Goal: Ask a question: Seek information or help from site administrators or community

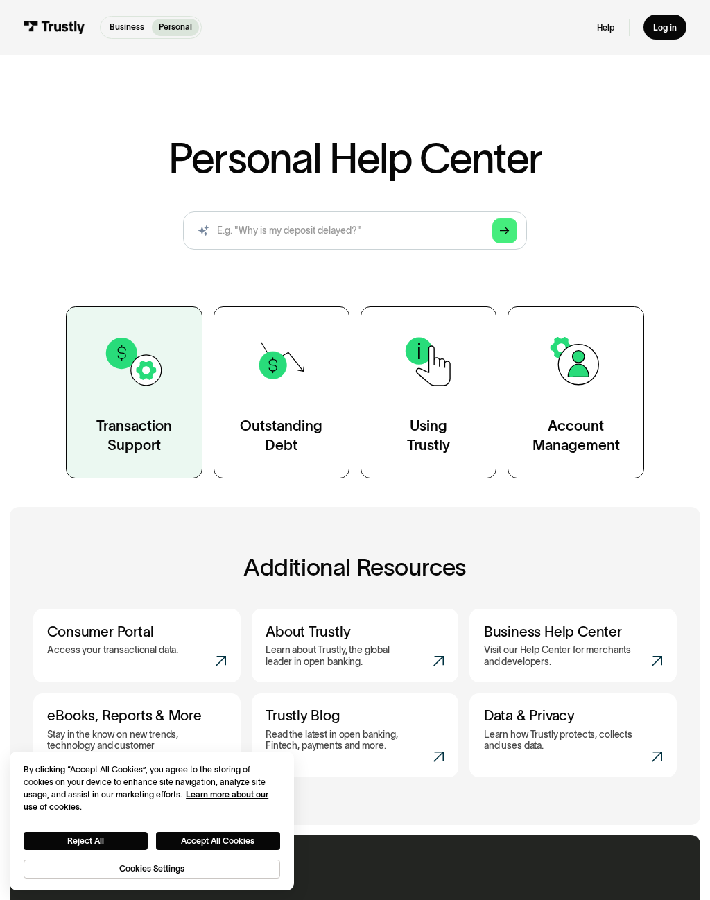
click at [133, 421] on div "Transaction Support" at bounding box center [134, 435] width 76 height 38
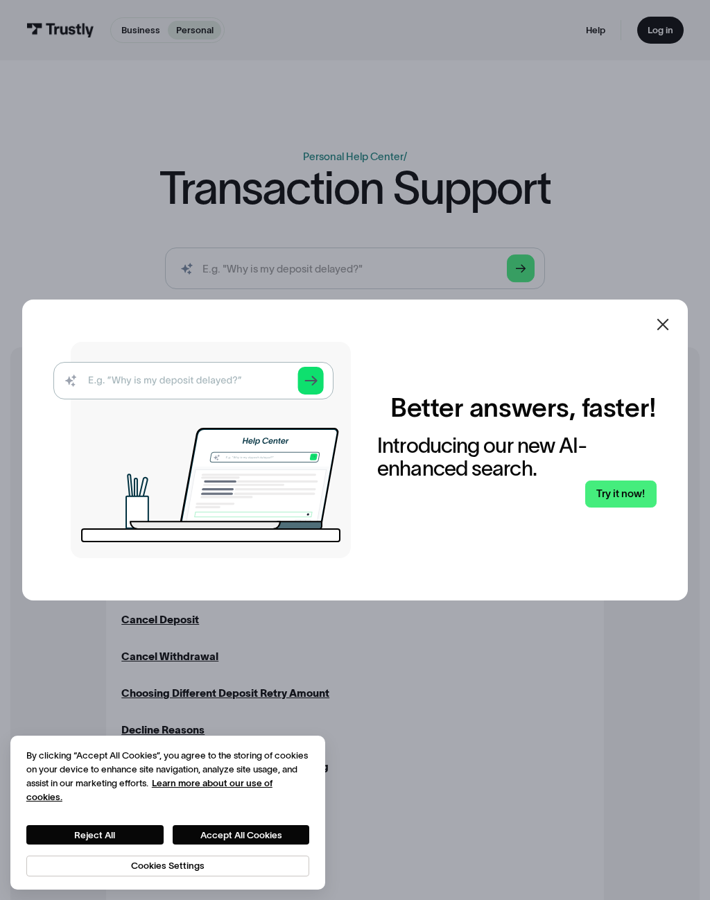
click at [662, 318] on icon at bounding box center [663, 324] width 17 height 17
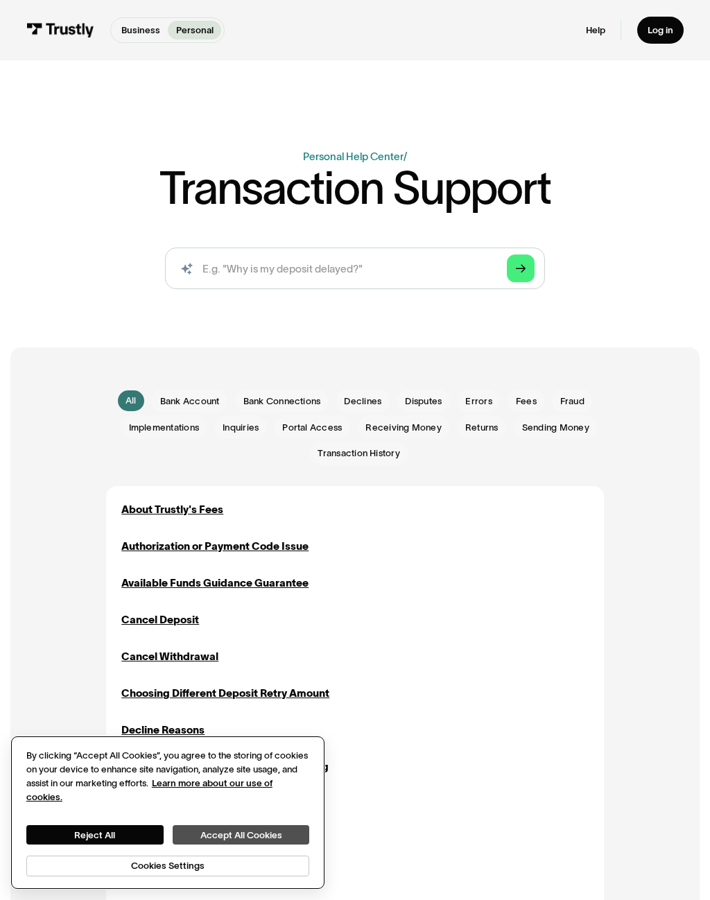
click at [246, 834] on button "Accept All Cookies" at bounding box center [241, 834] width 137 height 19
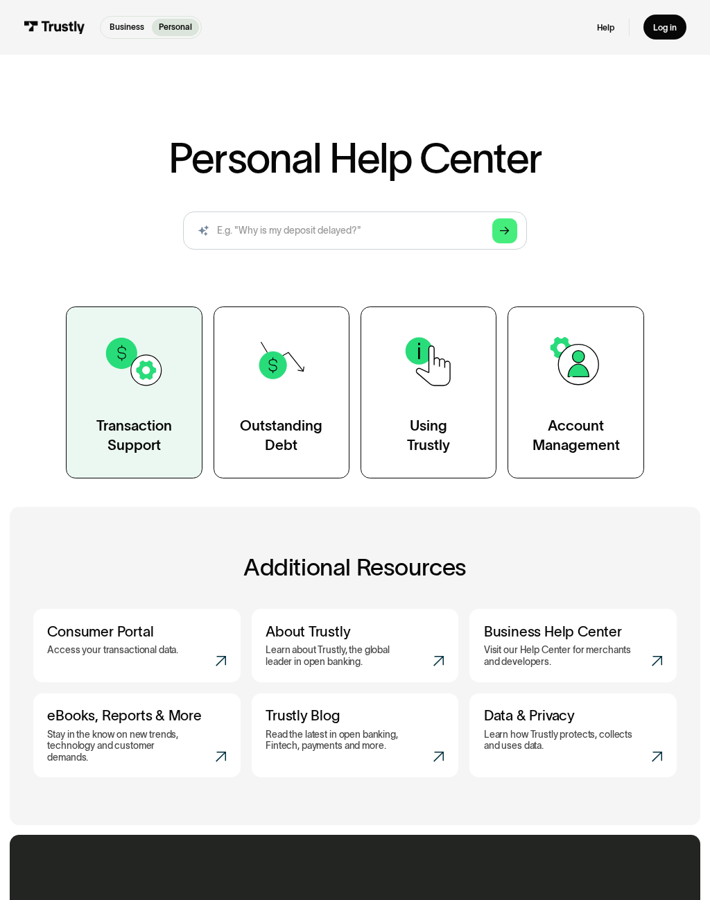
click at [121, 437] on div "Transaction Support" at bounding box center [134, 435] width 76 height 38
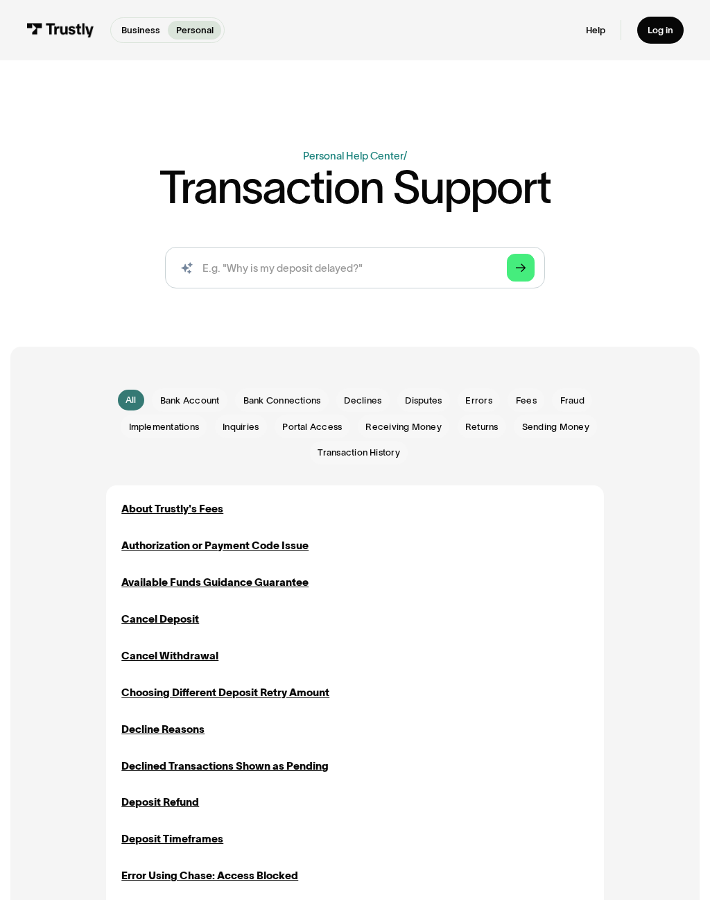
scroll to position [1, 0]
click at [365, 277] on input "search" at bounding box center [355, 267] width 381 height 42
type input "Help"
click at [530, 264] on link "Arrow Right" at bounding box center [521, 267] width 28 height 28
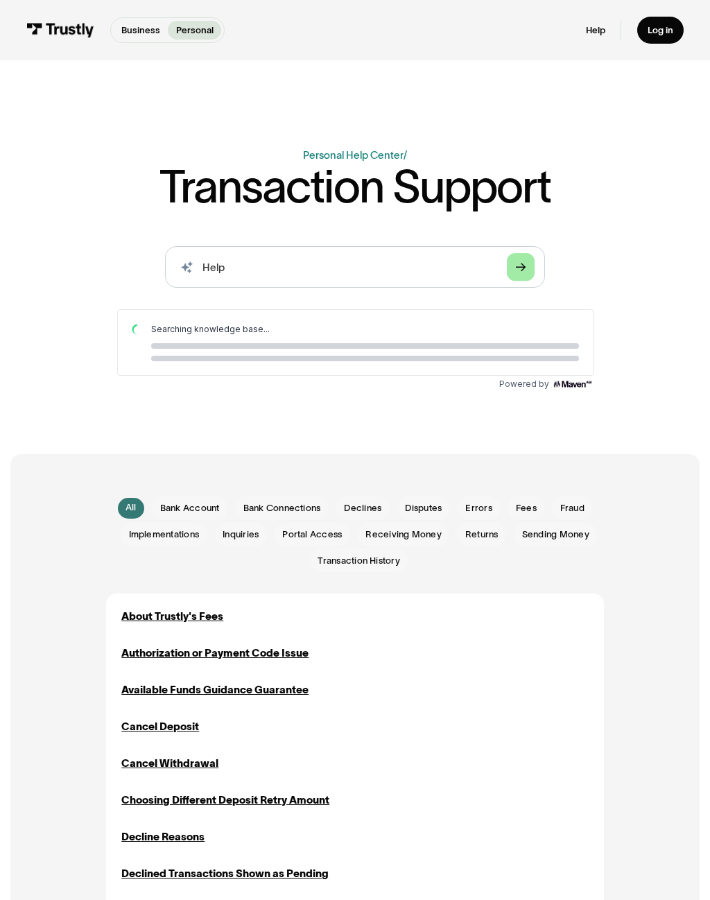
click at [515, 277] on link "Arrow Right" at bounding box center [521, 267] width 28 height 28
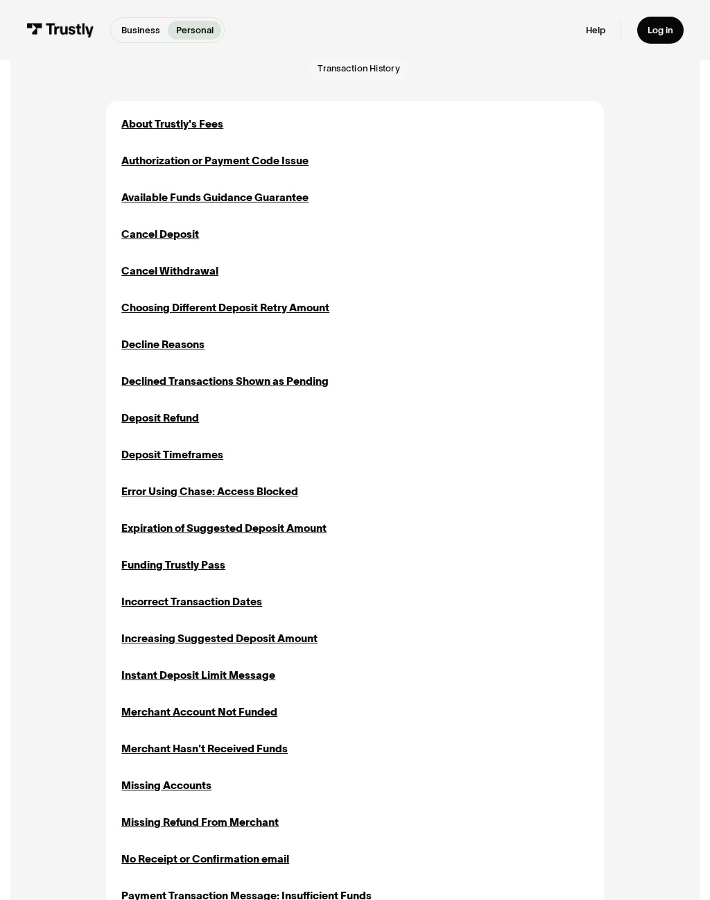
scroll to position [581, 0]
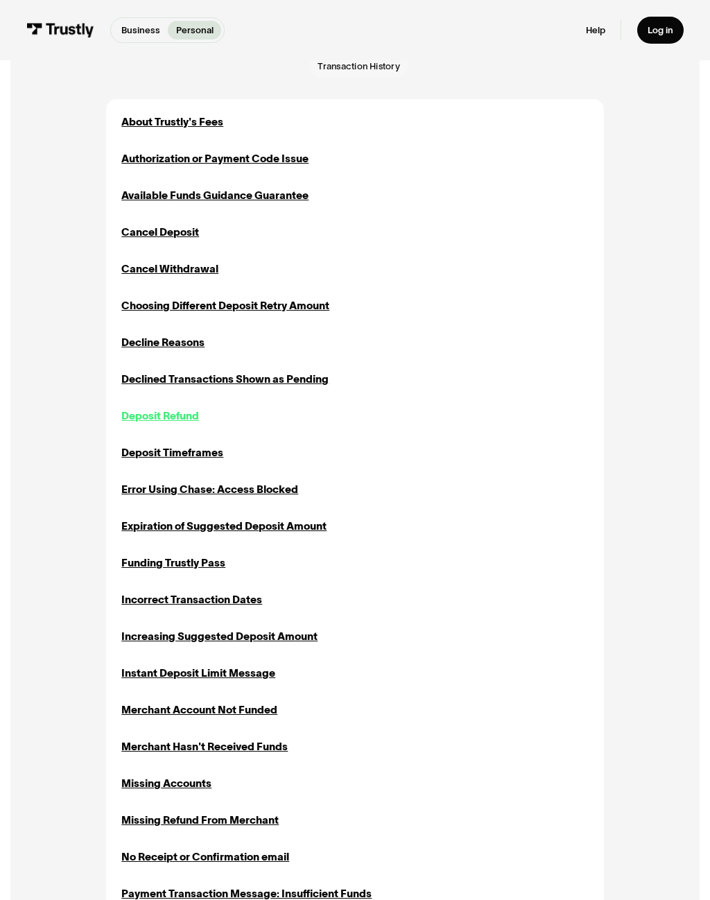
click at [177, 409] on div "Deposit Refund" at bounding box center [160, 417] width 78 height 16
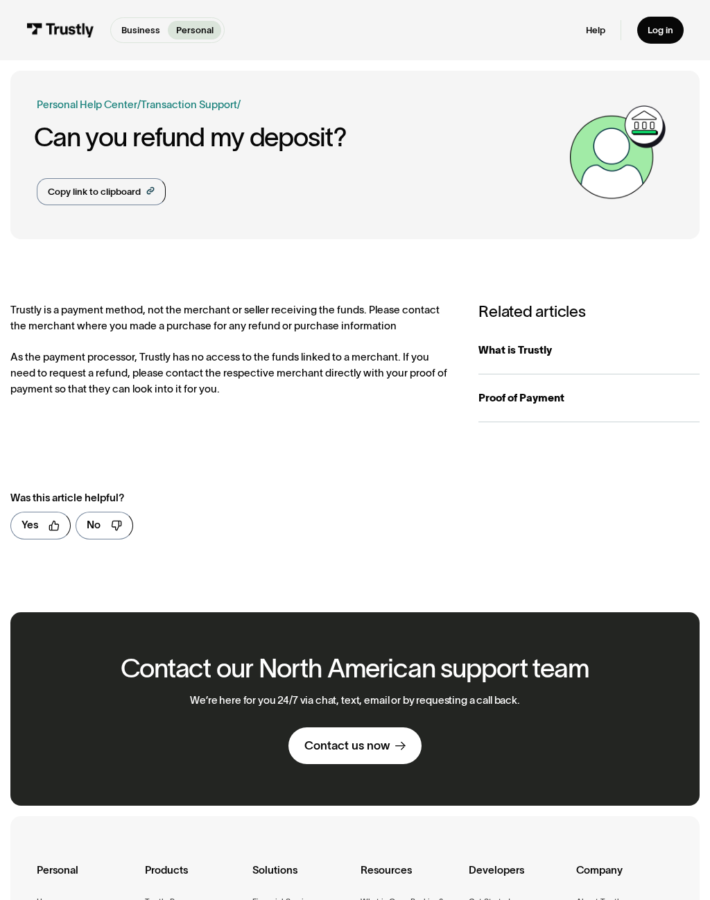
click at [391, 741] on link "Contact us now" at bounding box center [355, 746] width 132 height 36
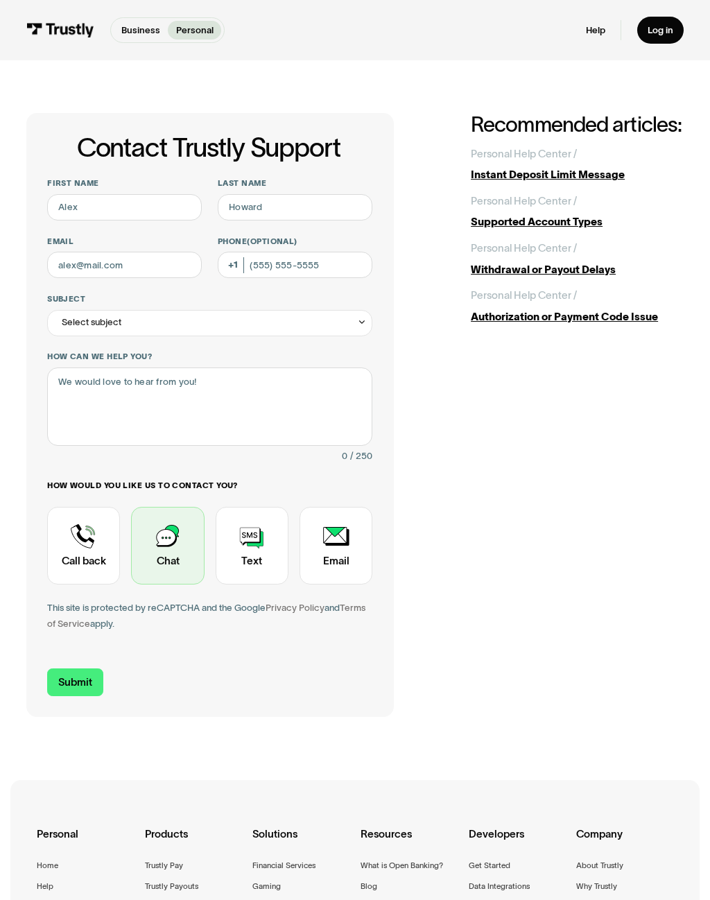
click at [161, 547] on div "Contact Trustly Support" at bounding box center [167, 546] width 73 height 78
click at [76, 669] on input "Submit" at bounding box center [75, 683] width 56 height 28
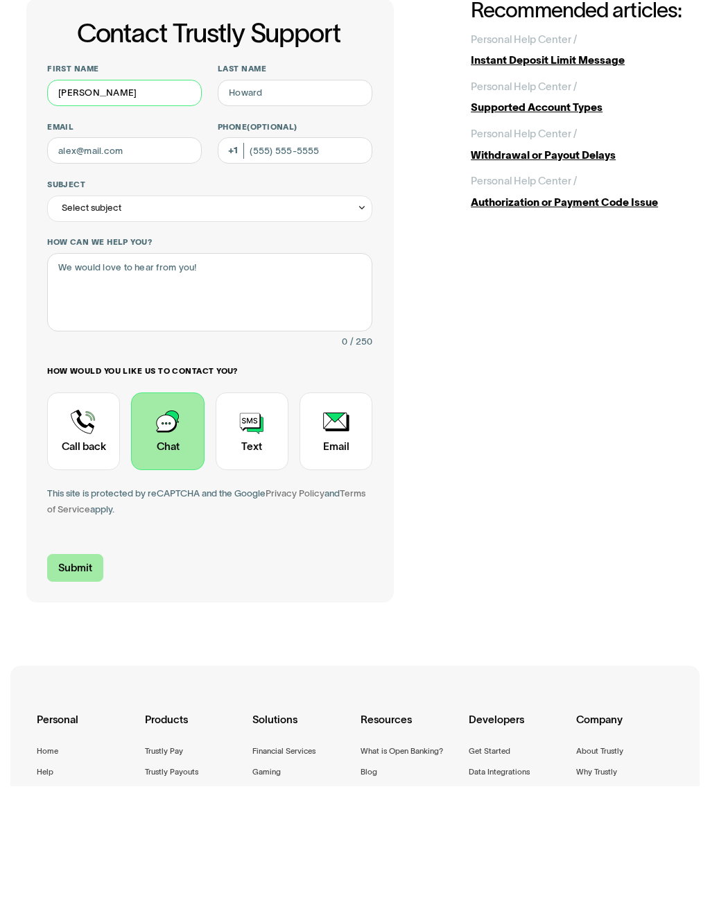
type input "Jeremy"
click at [80, 669] on input "Submit" at bounding box center [75, 683] width 56 height 28
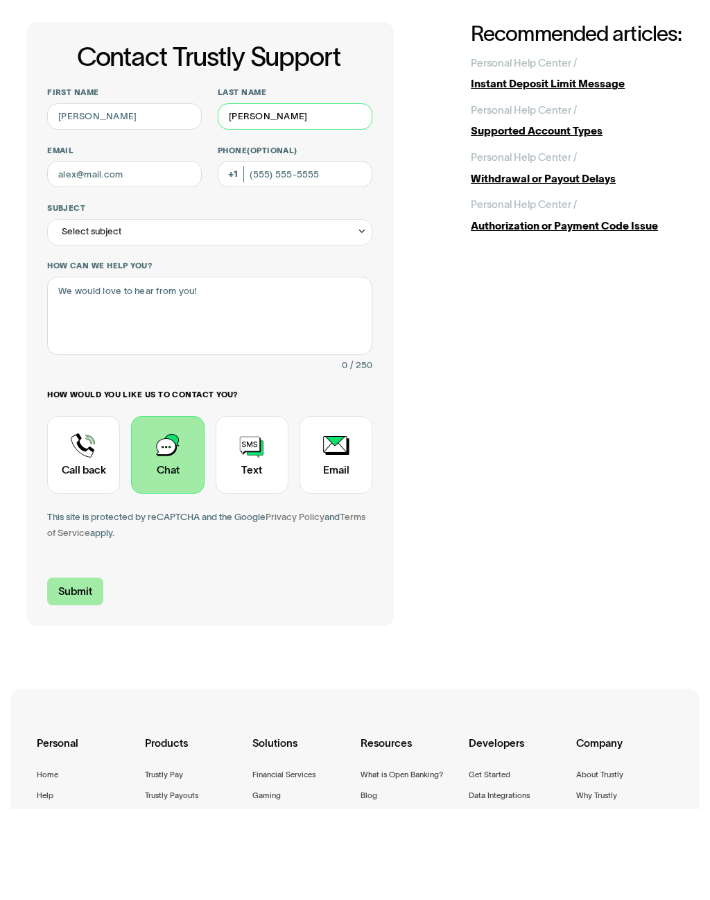
type input "Oneil"
click at [79, 669] on input "Submit" at bounding box center [75, 683] width 56 height 28
type input "iroshjdo@hotmail.com"
click at [286, 252] on input "Phone (Optional)" at bounding box center [295, 265] width 155 height 26
type input "(734) 731-3003"
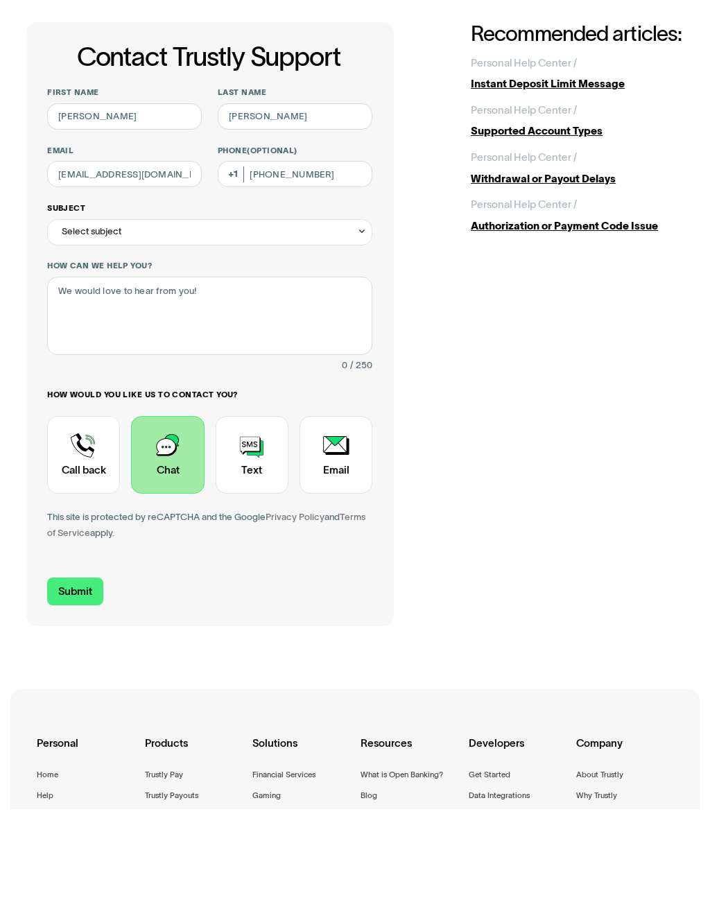
click at [126, 310] on div "Select subject" at bounding box center [209, 323] width 325 height 26
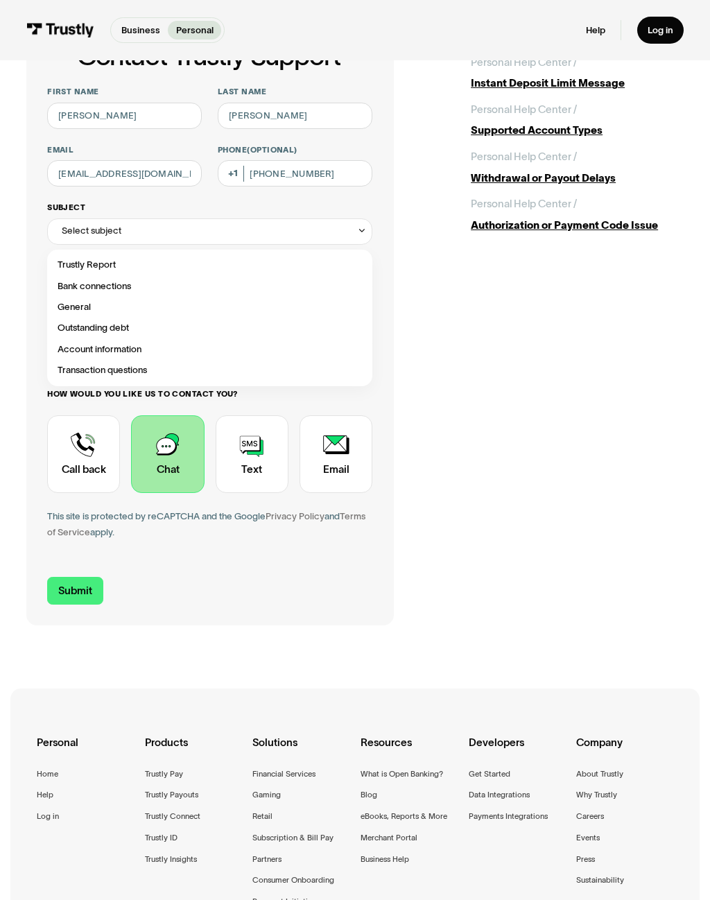
scroll to position [105, 0]
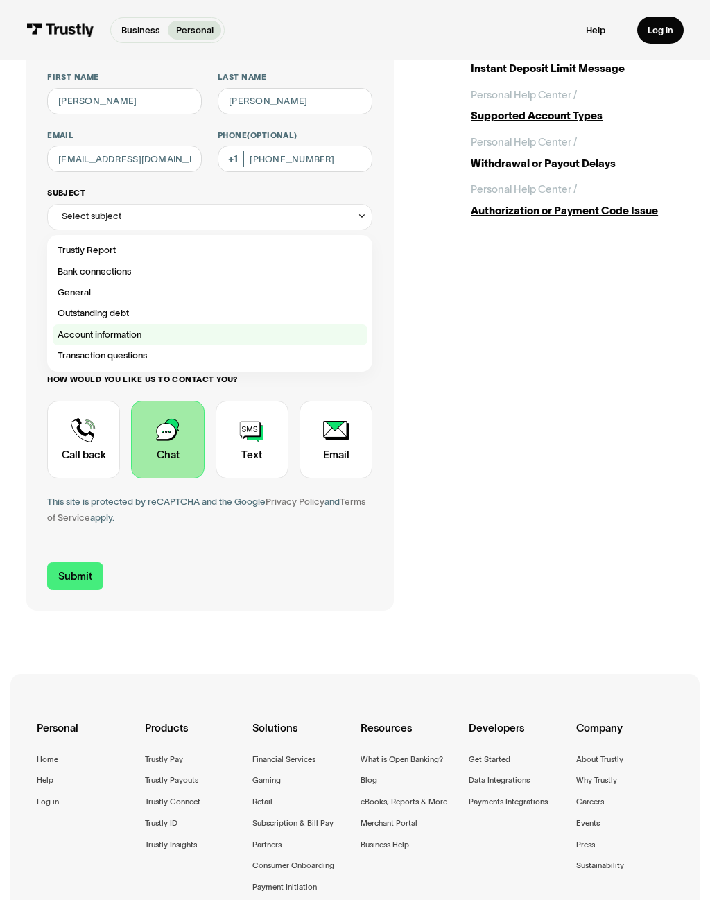
click at [123, 328] on div "Contact Trustly Support" at bounding box center [210, 335] width 315 height 21
type input "**********"
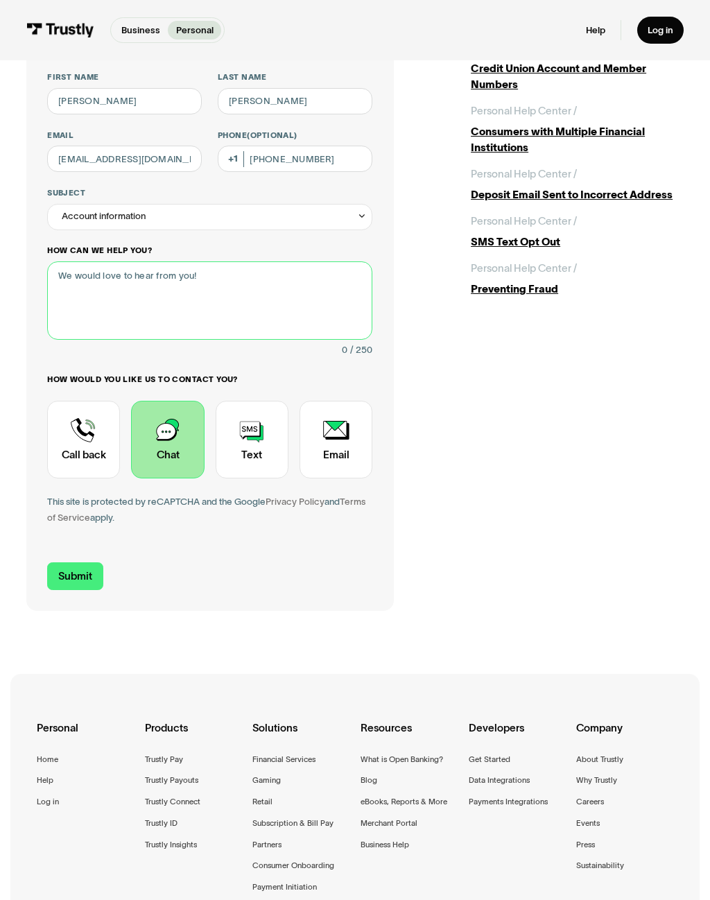
click at [206, 300] on textarea "How can we help you?" at bounding box center [209, 300] width 325 height 79
type textarea "Help"
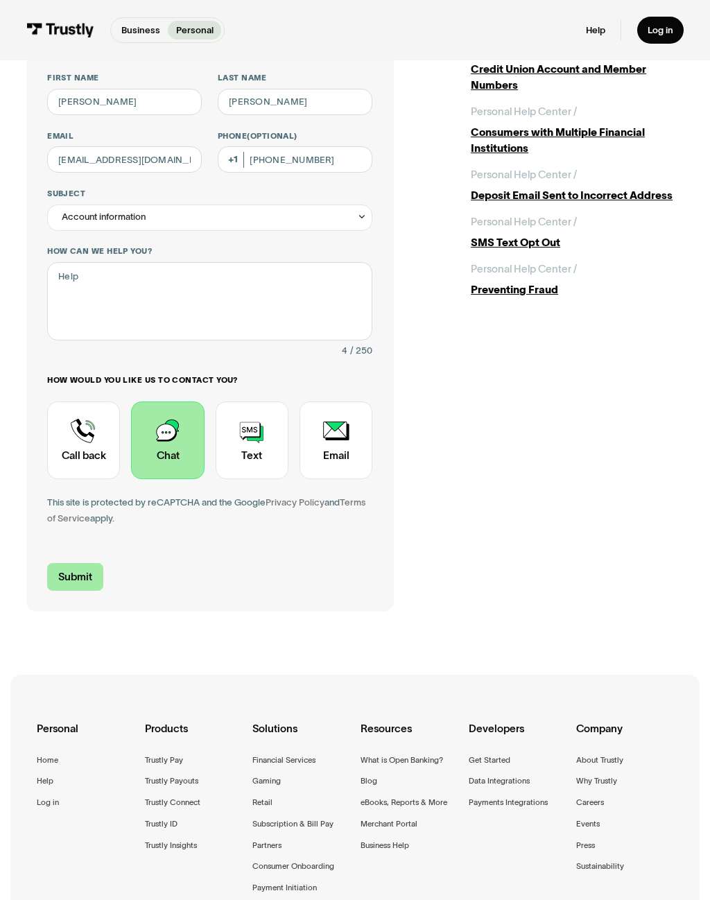
click at [82, 568] on input "Submit" at bounding box center [75, 577] width 56 height 28
type input "+17347313003"
click at [84, 563] on input "Submit" at bounding box center [75, 577] width 56 height 28
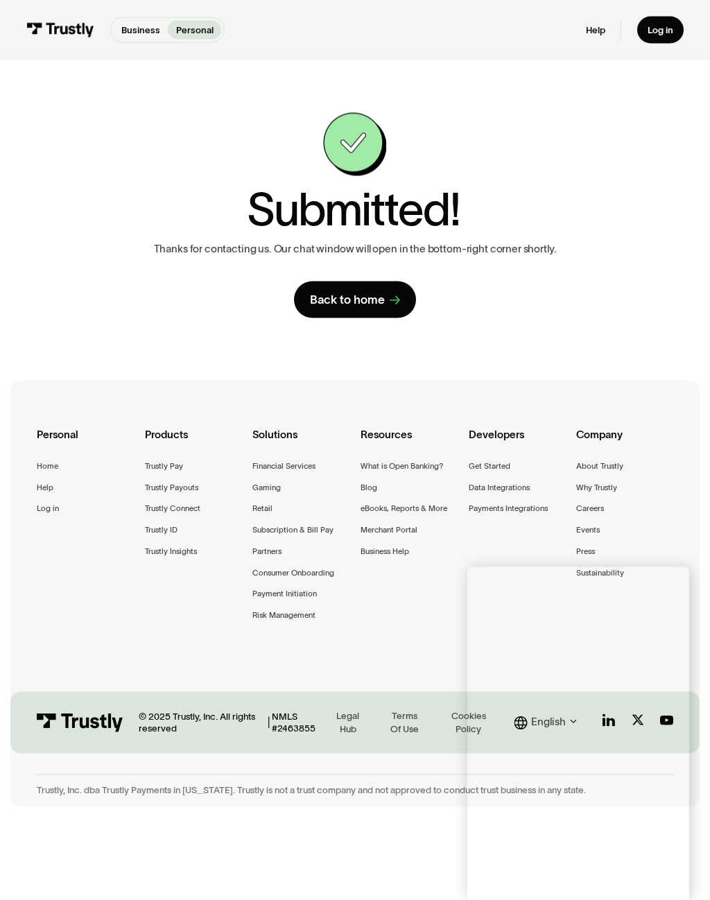
scroll to position [0, 0]
click at [375, 284] on link "Back to home" at bounding box center [355, 300] width 122 height 36
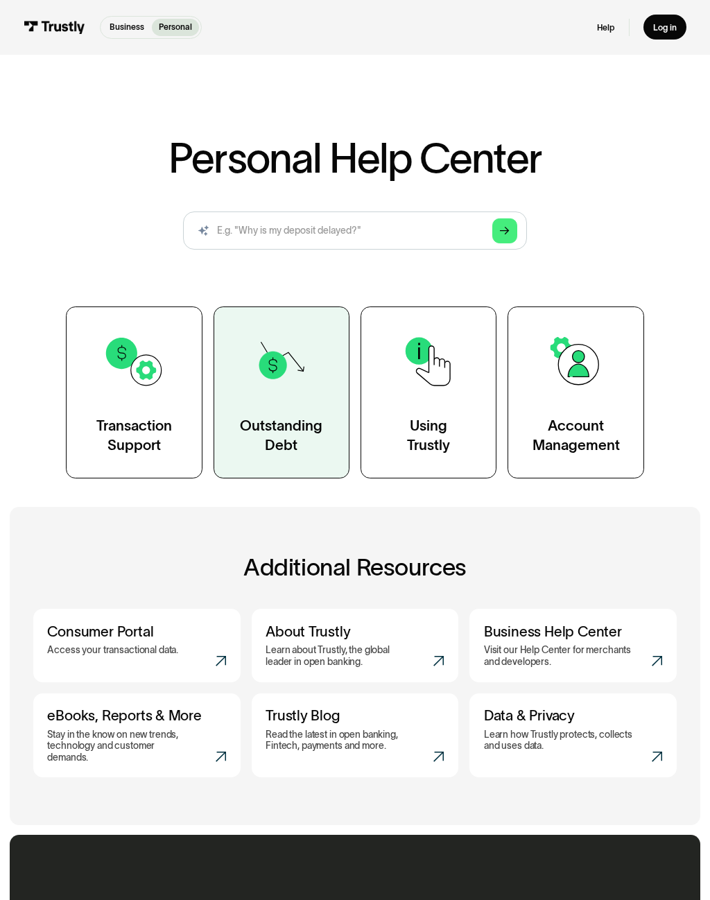
click at [299, 418] on div "Outstanding Debt" at bounding box center [281, 435] width 83 height 38
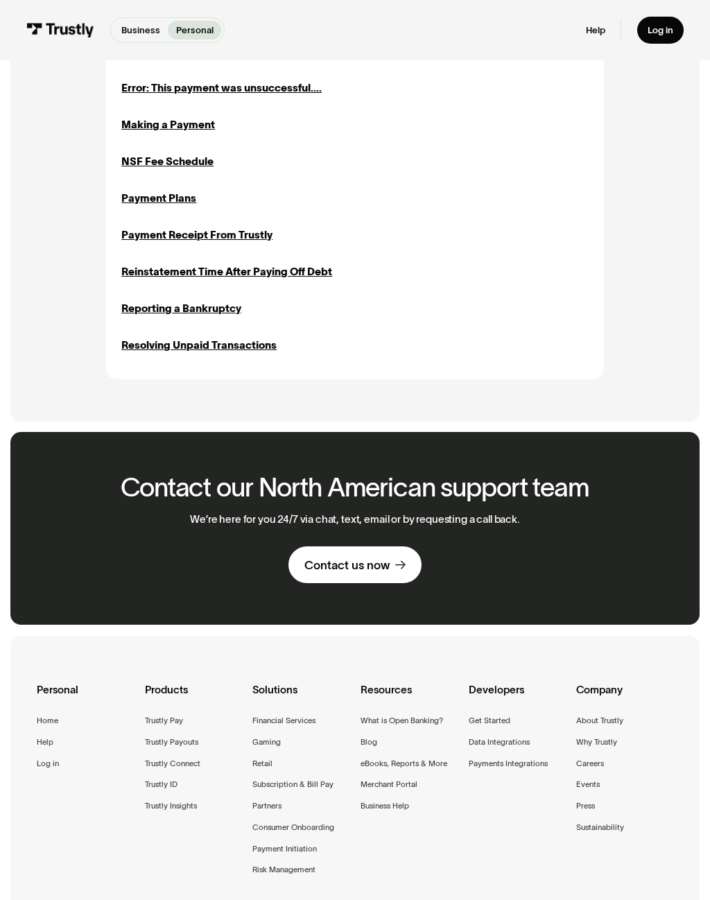
scroll to position [664, 0]
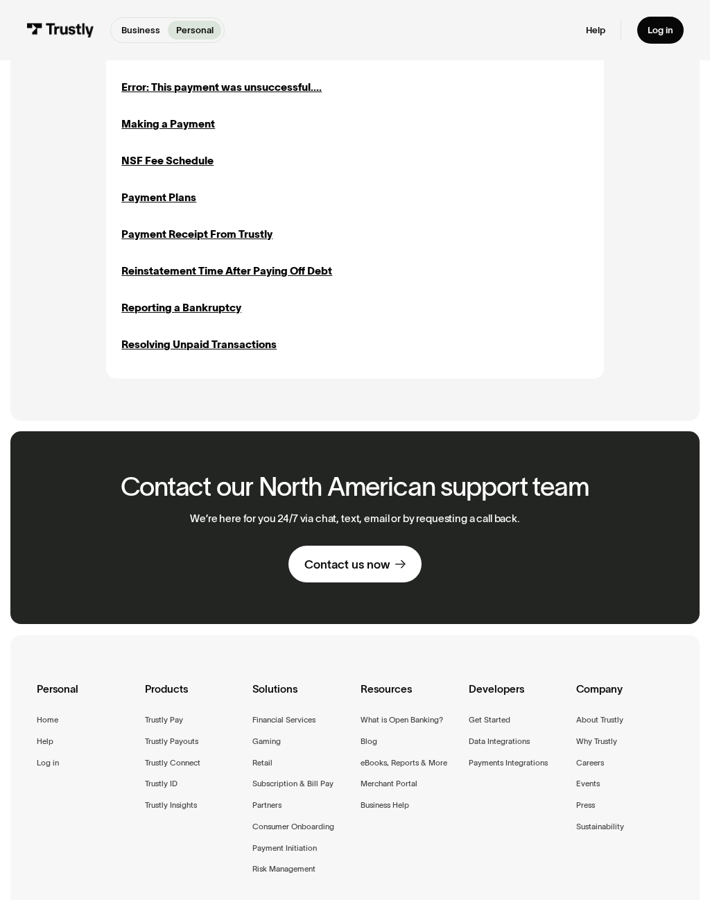
click at [387, 557] on div "Contact us now" at bounding box center [347, 564] width 85 height 15
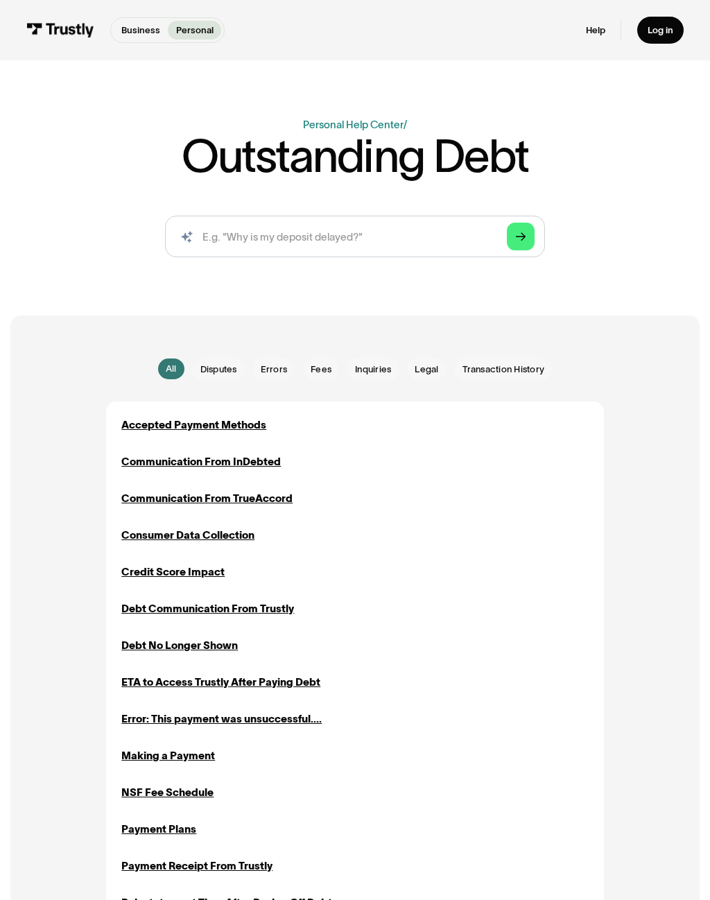
scroll to position [0, 0]
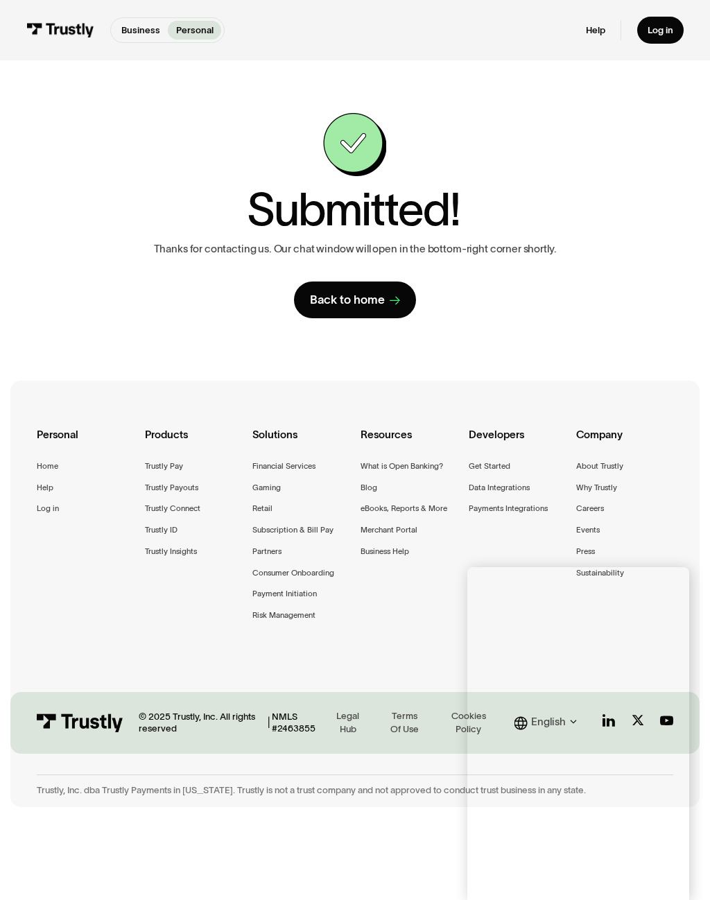
click at [89, 532] on div "Personal Home Help Log in Products Trustly Pay Trustly Payouts Trustly Connect …" at bounding box center [355, 542] width 637 height 322
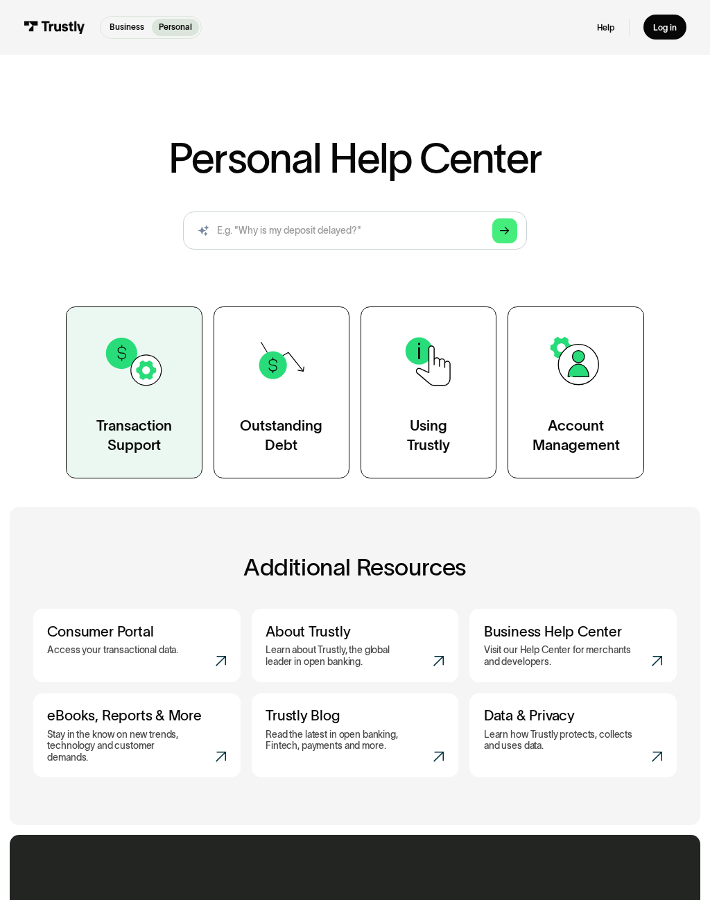
click at [150, 432] on div "Transaction Support" at bounding box center [134, 435] width 76 height 38
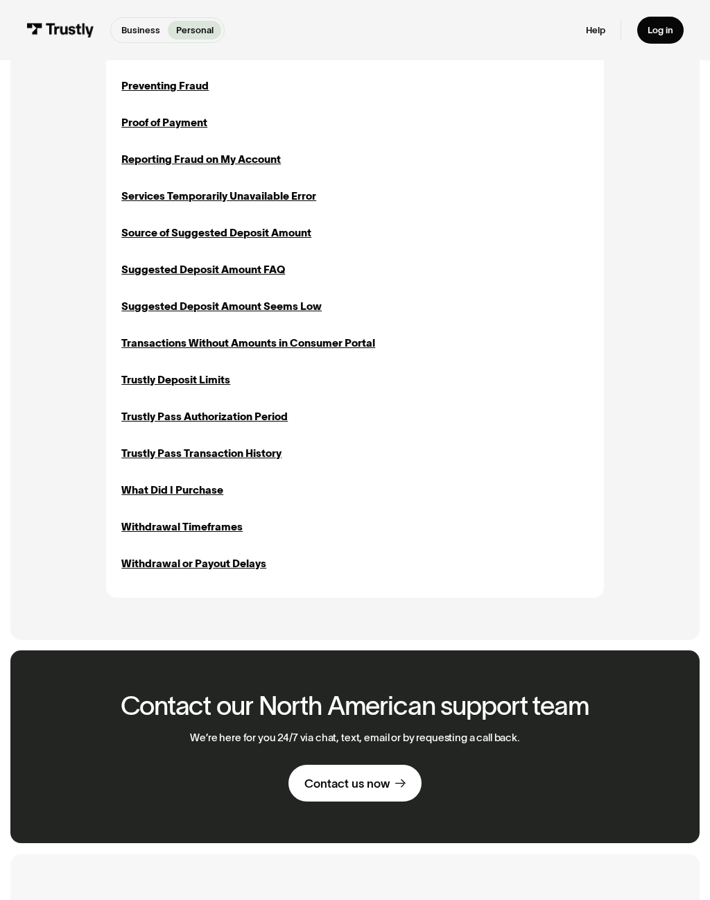
scroll to position [1269, 0]
click at [372, 776] on div "Contact us now" at bounding box center [347, 783] width 85 height 15
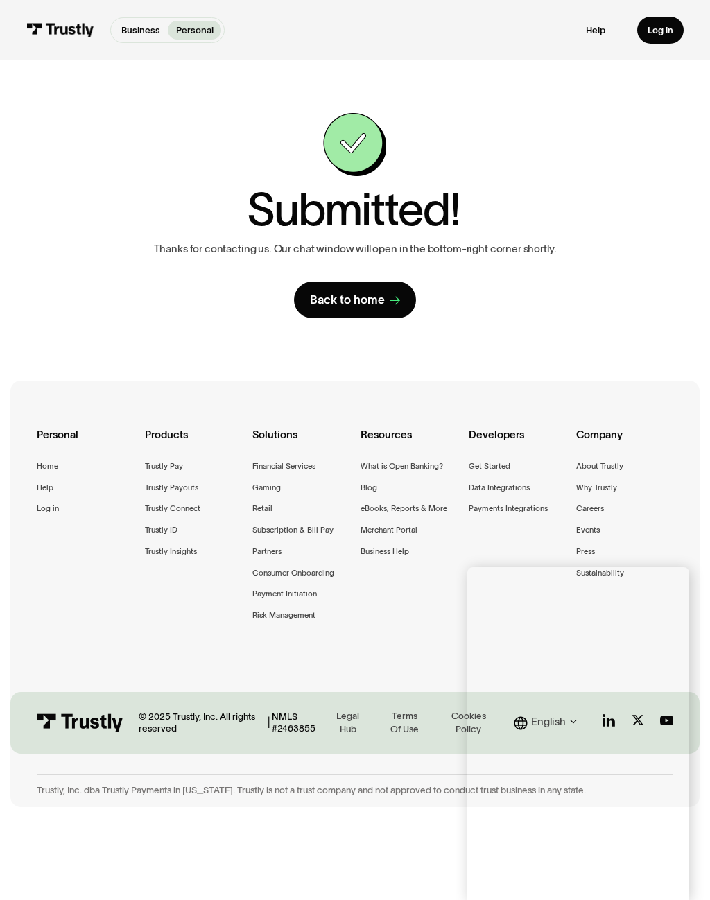
click at [116, 173] on div "Contact Trustly Support First name Last name Email Phone (Optional) Subject Sel…" at bounding box center [355, 215] width 658 height 205
click at [601, 25] on link "Help" at bounding box center [595, 30] width 19 height 12
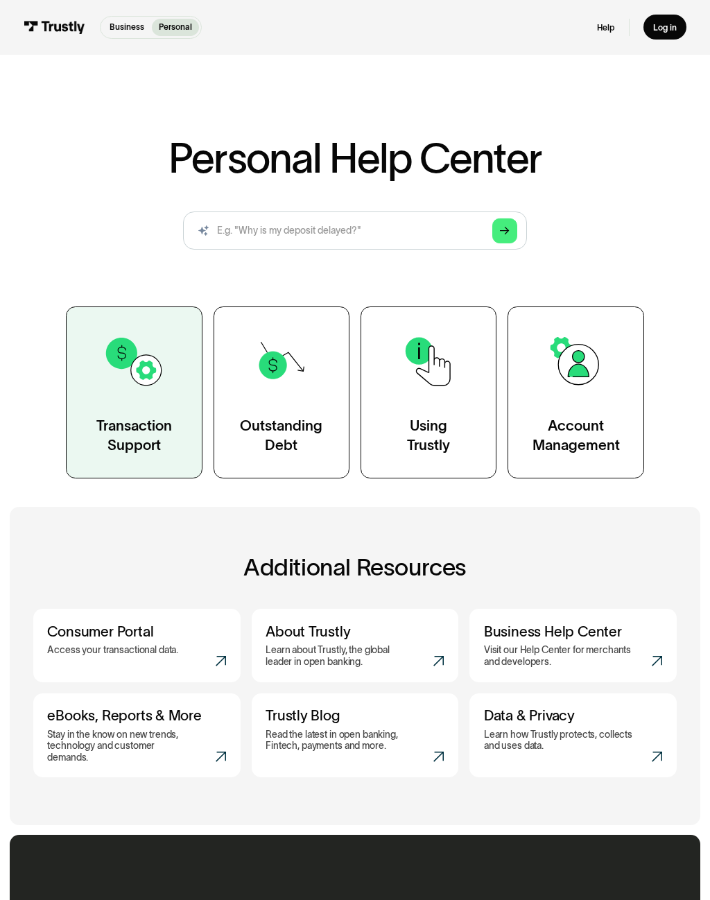
click at [142, 401] on link "Transaction Support" at bounding box center [134, 393] width 136 height 172
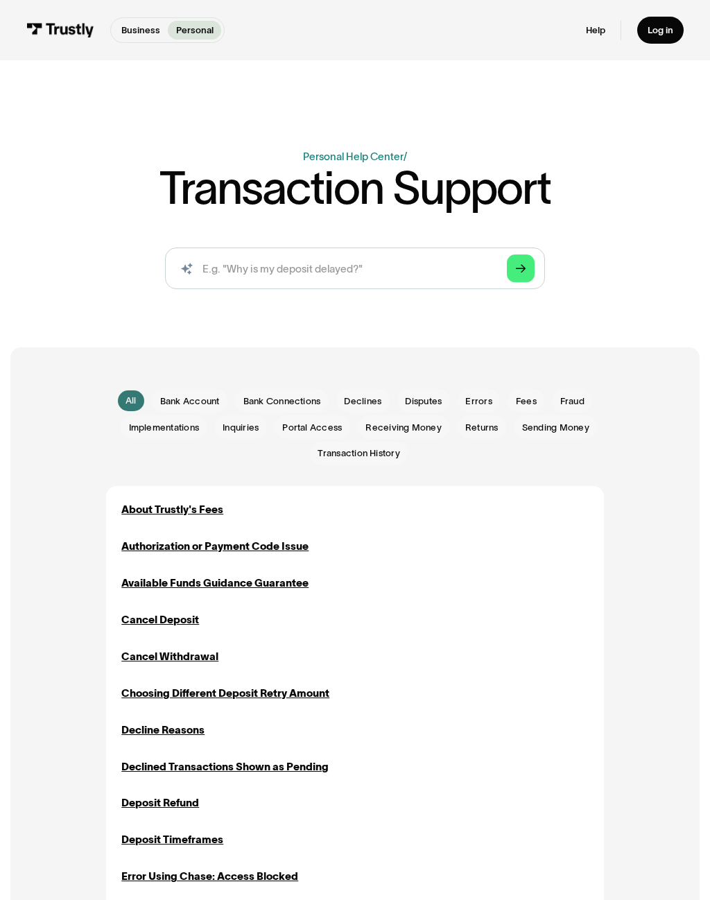
scroll to position [692, 0]
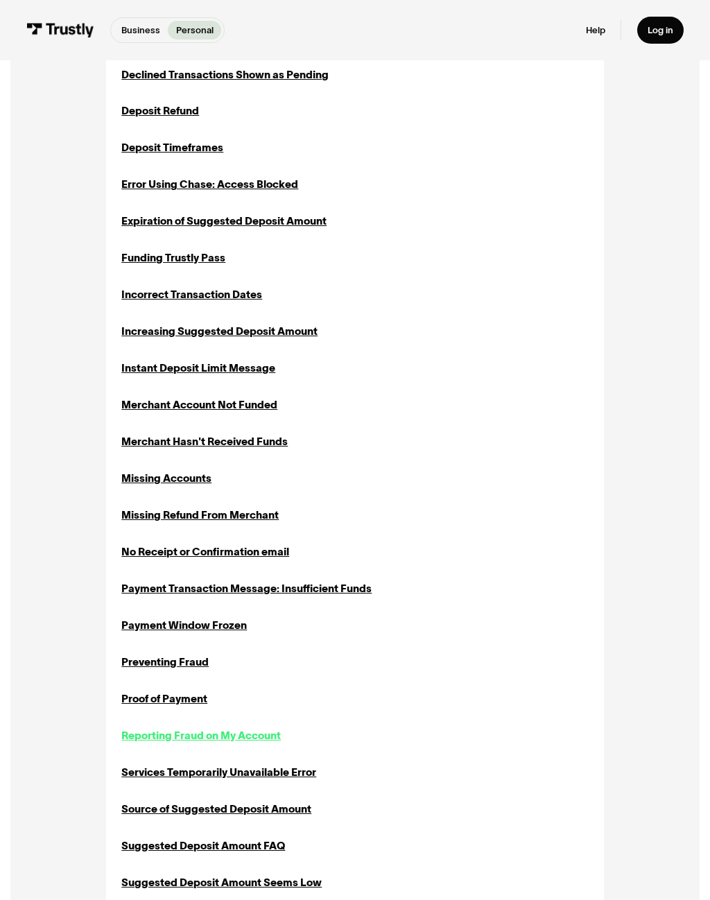
click at [253, 728] on div "Reporting Fraud on My Account" at bounding box center [201, 736] width 160 height 16
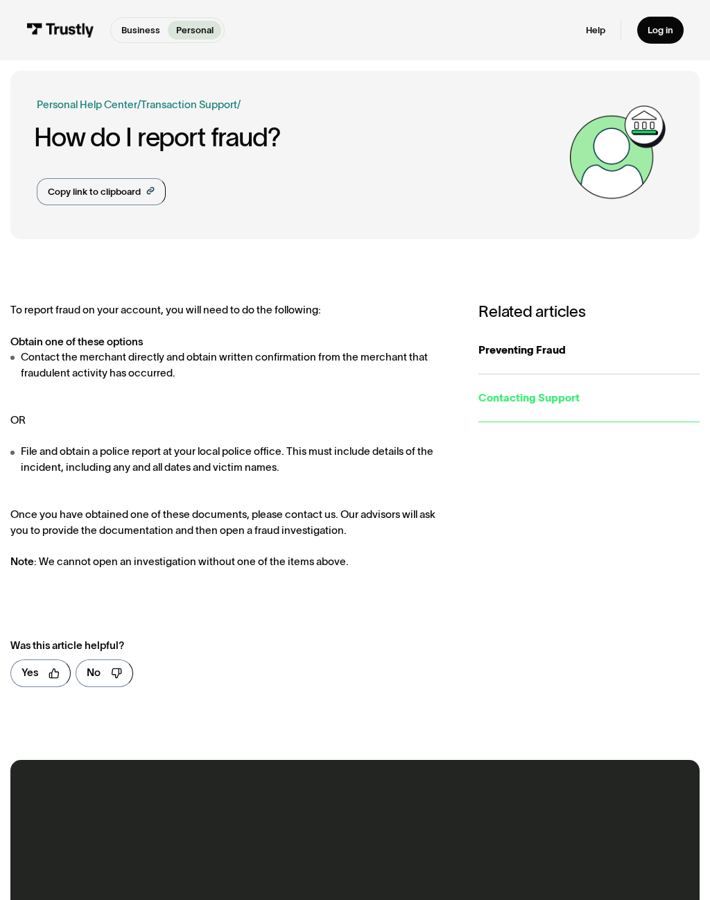
click at [564, 398] on div "Contacting Support" at bounding box center [589, 399] width 221 height 16
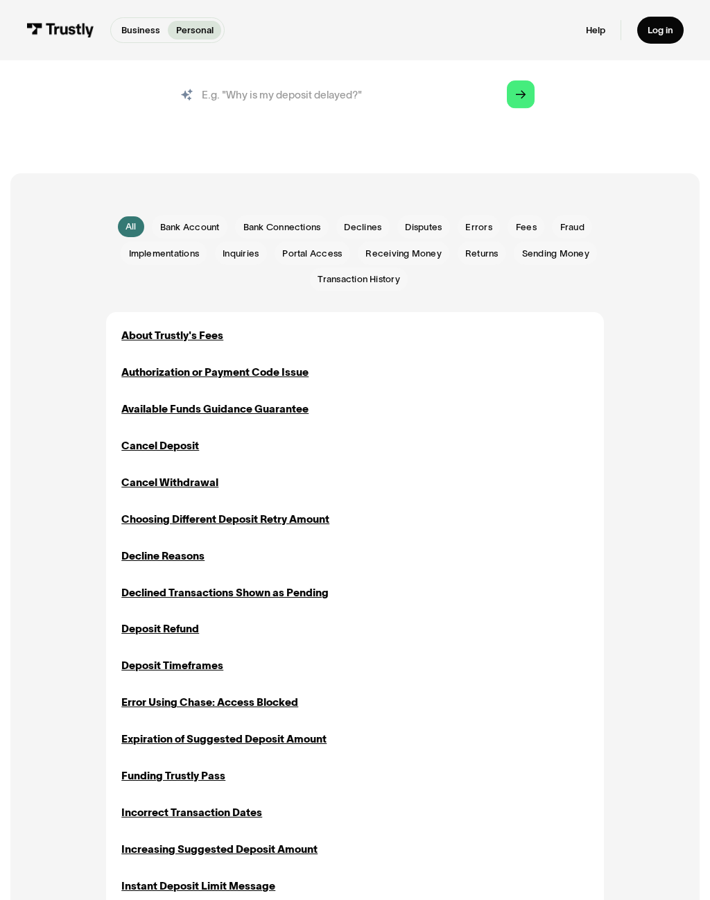
click at [343, 87] on input "search" at bounding box center [355, 95] width 381 height 42
click at [420, 221] on span "Disputes" at bounding box center [423, 227] width 37 height 13
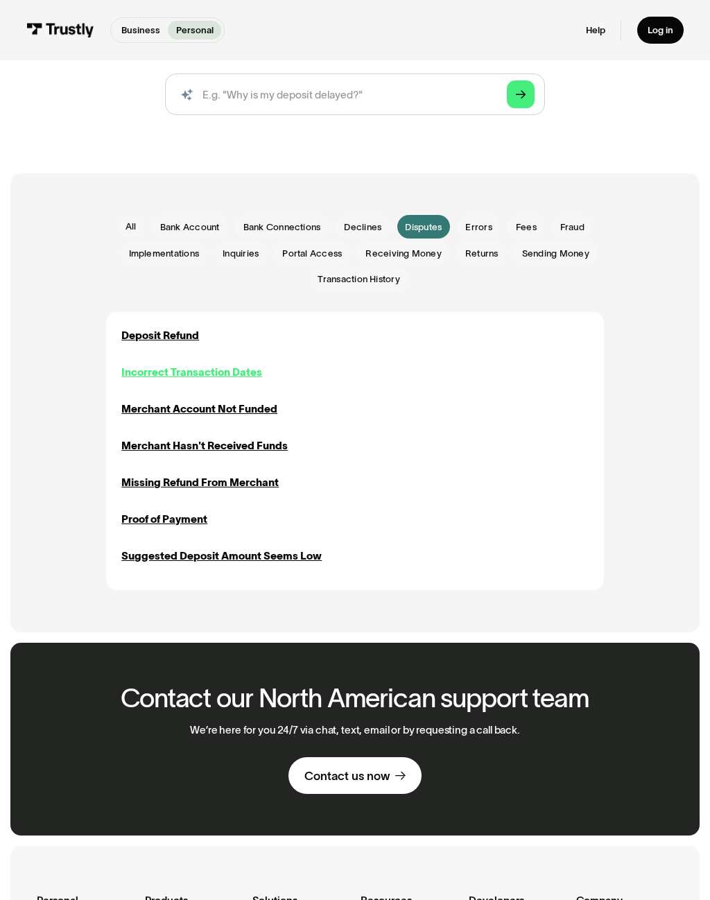
click at [232, 366] on div "Incorrect Transaction Dates" at bounding box center [191, 373] width 141 height 16
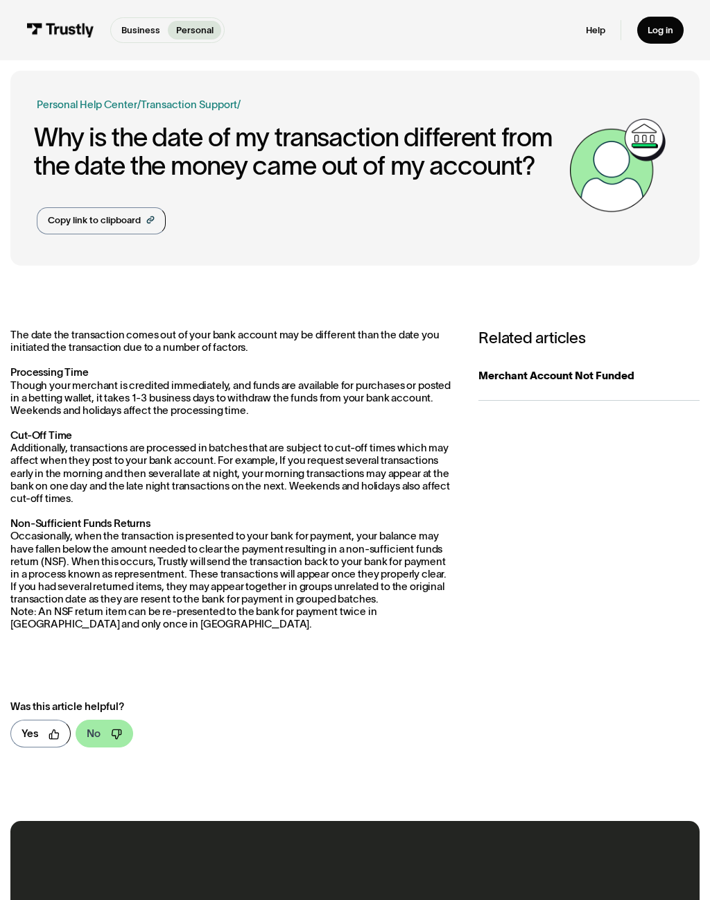
click at [102, 726] on link "No" at bounding box center [105, 734] width 58 height 28
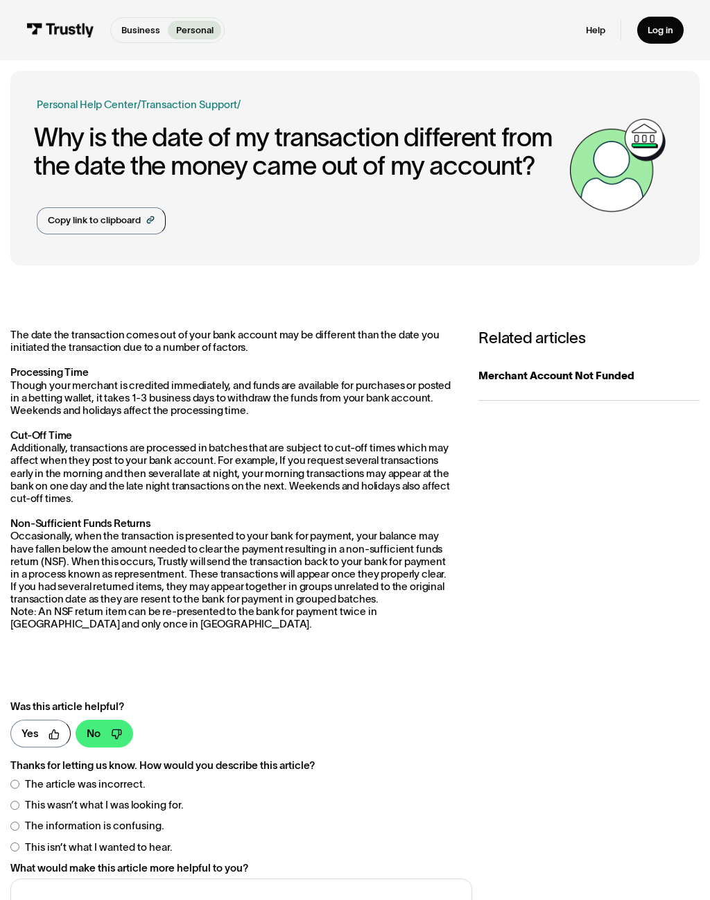
click at [71, 26] on img at bounding box center [60, 30] width 68 height 15
